Goal: Complete application form

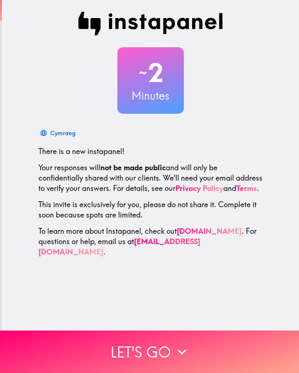
click at [139, 349] on button "Let's go" at bounding box center [149, 351] width 299 height 42
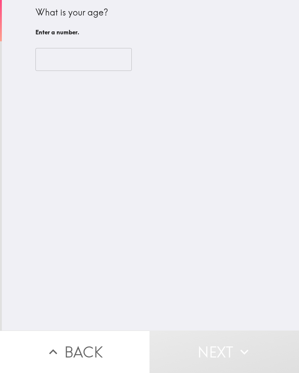
click at [106, 58] on input "number" at bounding box center [83, 59] width 96 height 23
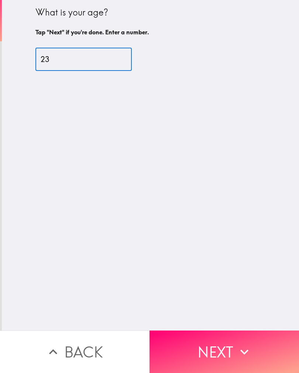
type input "23"
click at [145, 177] on div "What is your age? Tap "Next" if you're done. Enter a number. 23 ​" at bounding box center [150, 165] width 297 height 330
click at [178, 347] on button "Next" at bounding box center [225, 351] width 150 height 42
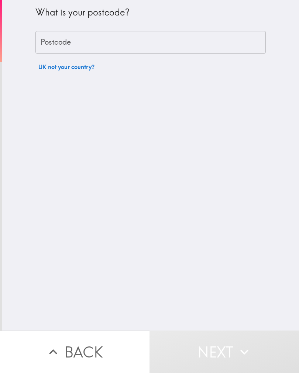
click at [121, 46] on input "Postcode" at bounding box center [150, 42] width 230 height 23
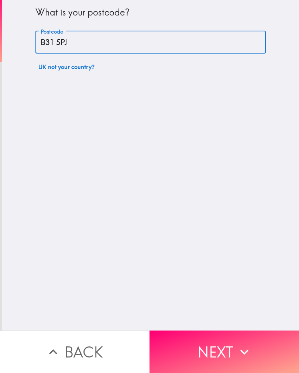
type input "B31 5PJ"
click at [168, 157] on div "What is your postcode? Postcode B31 5PJ Postcode UK not your country?" at bounding box center [150, 165] width 297 height 330
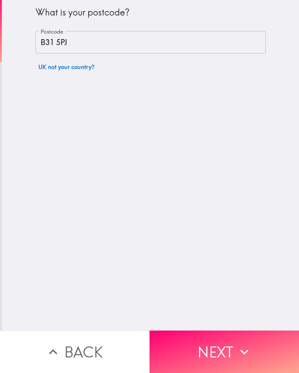
click at [198, 345] on button "Next" at bounding box center [225, 351] width 150 height 42
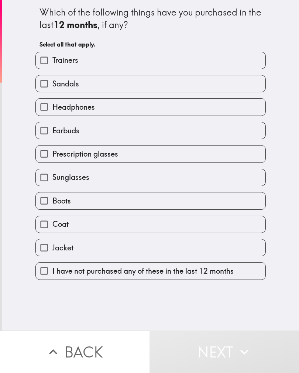
click at [134, 110] on label "Headphones" at bounding box center [151, 107] width 230 height 17
click at [52, 110] on input "Headphones" at bounding box center [44, 107] width 17 height 17
checkbox input "true"
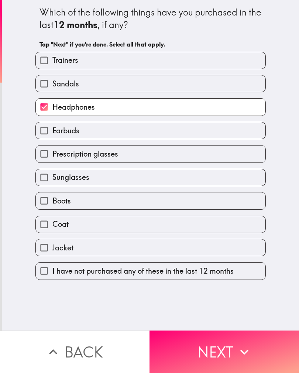
click at [202, 343] on button "Next" at bounding box center [225, 351] width 150 height 42
